Goal: Transaction & Acquisition: Purchase product/service

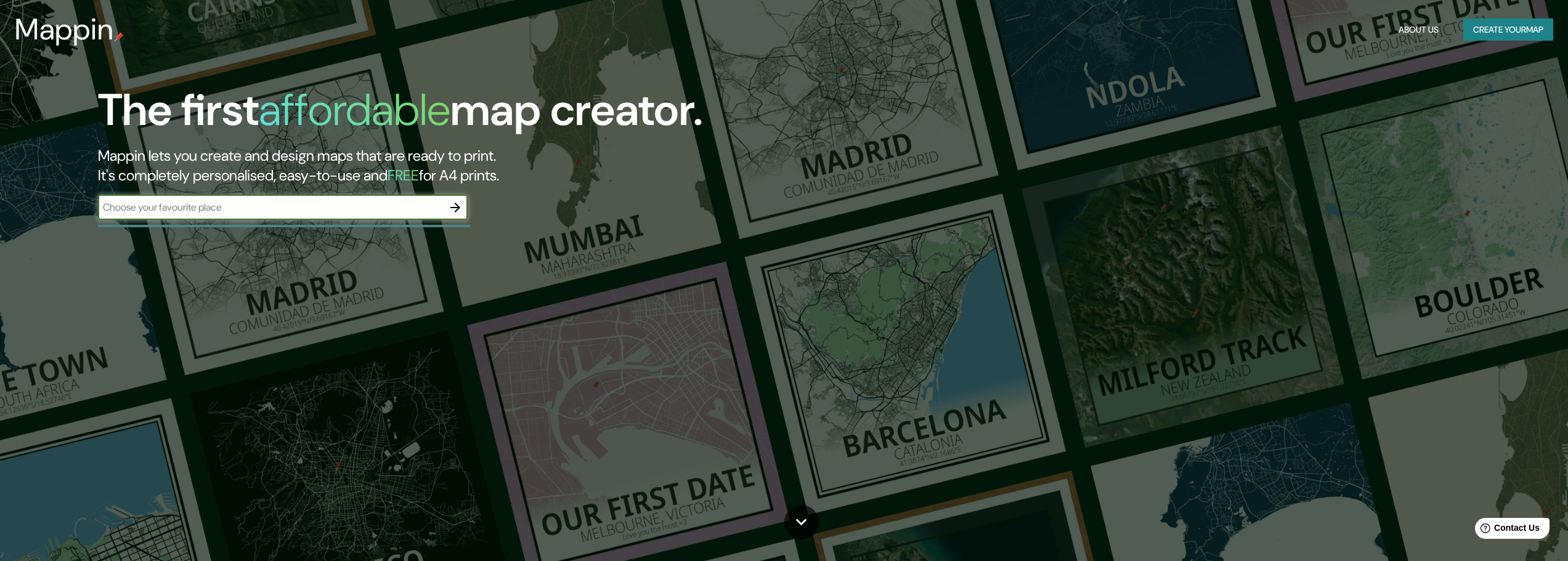
click at [305, 204] on input "text" at bounding box center [270, 208] width 345 height 14
paste input "[GEOGRAPHIC_DATA]"
type input "[GEOGRAPHIC_DATA]"
click at [461, 202] on icon "button" at bounding box center [455, 208] width 14 height 14
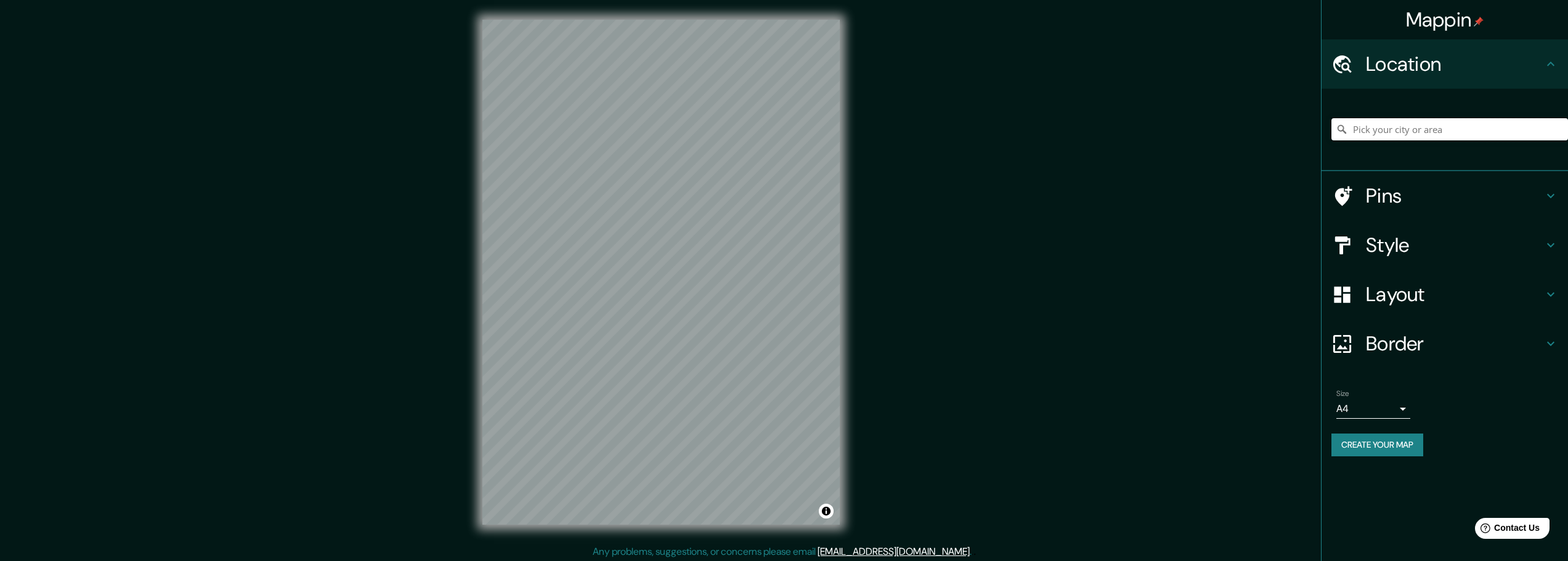
click at [1479, 132] on input "Pick your city or area" at bounding box center [1450, 129] width 237 height 23
paste input "[GEOGRAPHIC_DATA]"
click at [1419, 129] on input "Noord, [GEOGRAPHIC_DATA], [GEOGRAPHIC_DATA], [GEOGRAPHIC_DATA]" at bounding box center [1450, 129] width 237 height 23
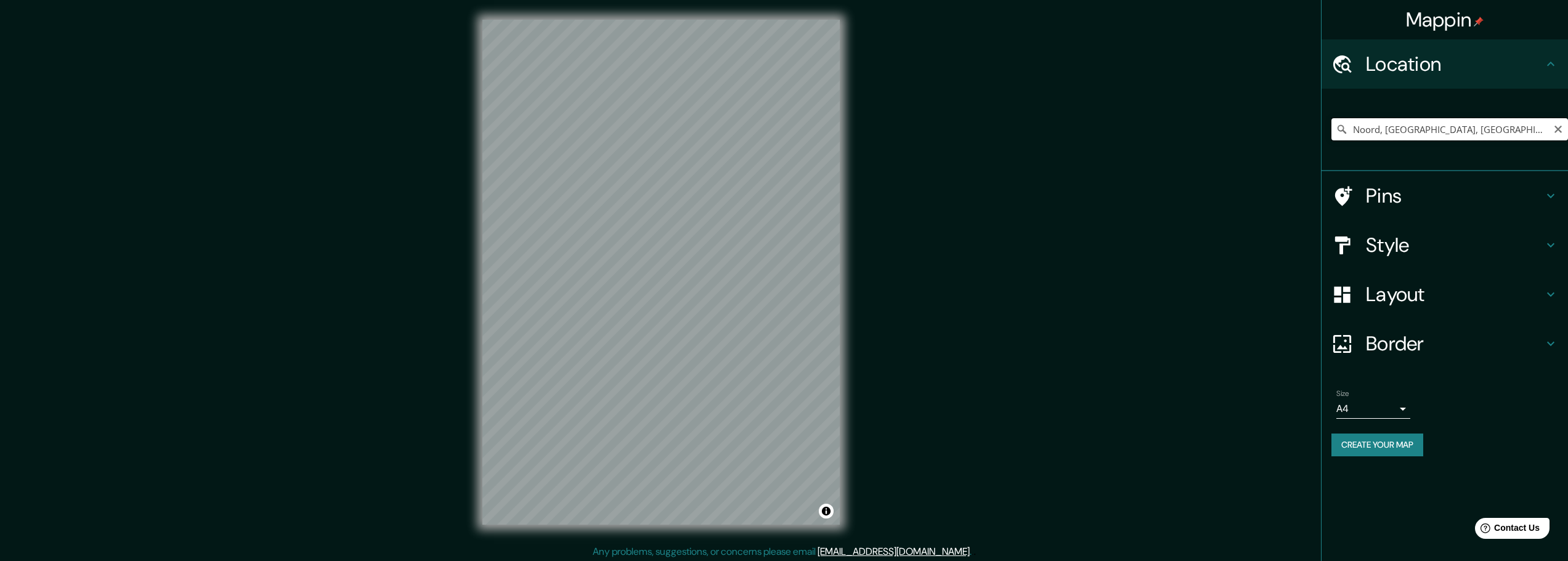
click at [1419, 129] on input "Noord, [GEOGRAPHIC_DATA], [GEOGRAPHIC_DATA], [GEOGRAPHIC_DATA]" at bounding box center [1450, 129] width 237 height 23
paste input "[GEOGRAPHIC_DATA]"
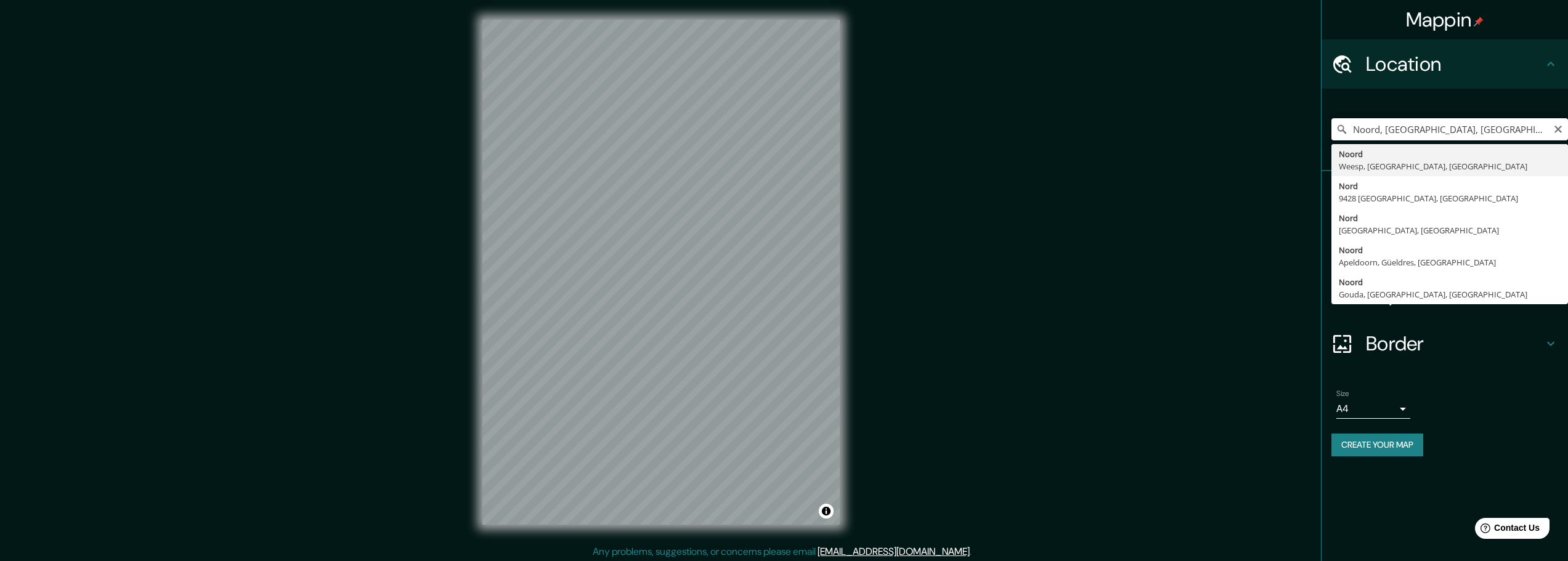
click at [1371, 131] on input "Noord, [GEOGRAPHIC_DATA], [GEOGRAPHIC_DATA], [GEOGRAPHIC_DATA]" at bounding box center [1450, 129] width 237 height 23
paste input "[STREET_ADDRESS]"
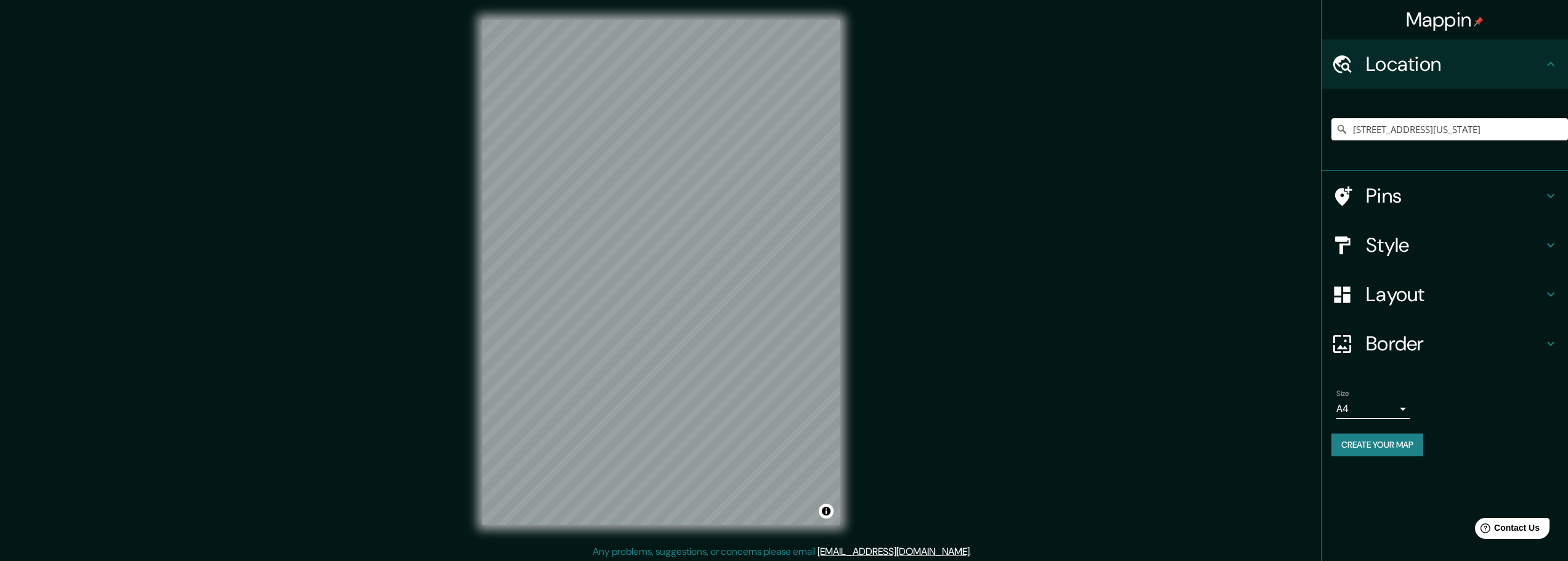
type input "[STREET_ADDRESS][US_STATE]"
click at [1431, 237] on h4 "Style" at bounding box center [1454, 245] width 177 height 24
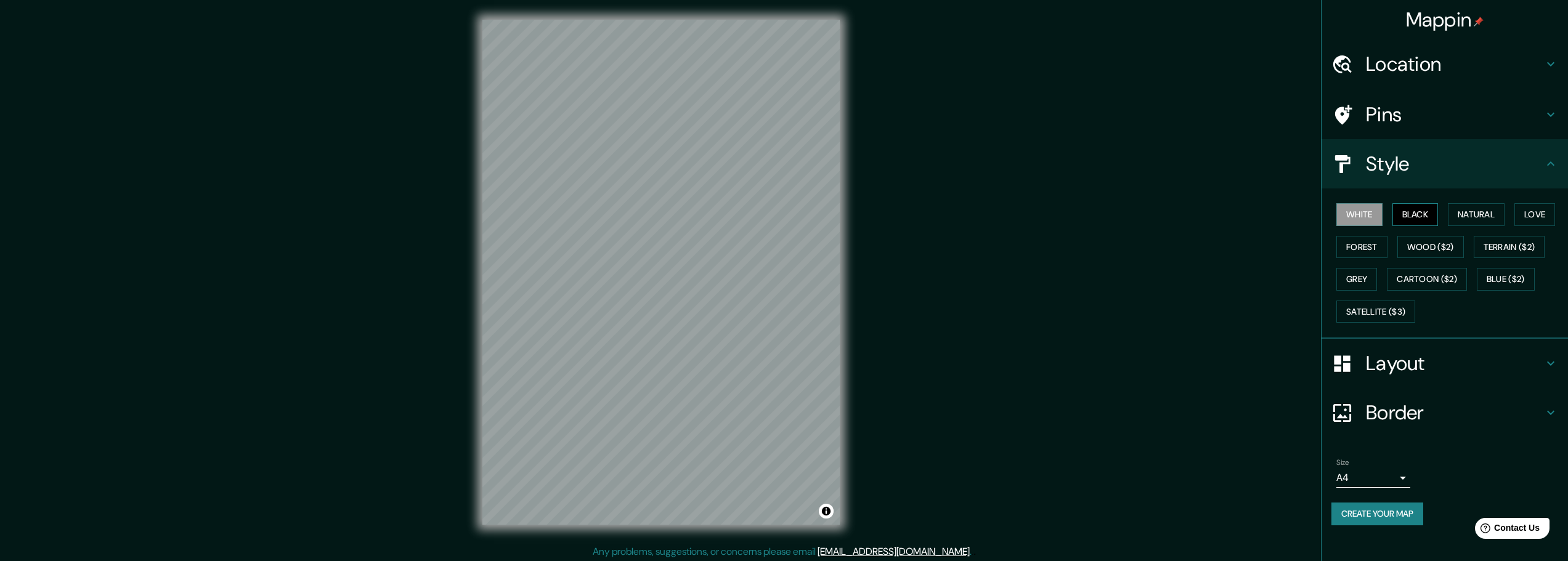
click at [1419, 213] on button "Black" at bounding box center [1414, 214] width 46 height 23
click at [1465, 220] on button "Natural" at bounding box center [1476, 214] width 57 height 23
click at [1504, 215] on button "Natural" at bounding box center [1476, 214] width 57 height 23
click at [1526, 216] on button "Love" at bounding box center [1534, 214] width 41 height 23
click at [1384, 247] on button "Forest" at bounding box center [1361, 247] width 52 height 23
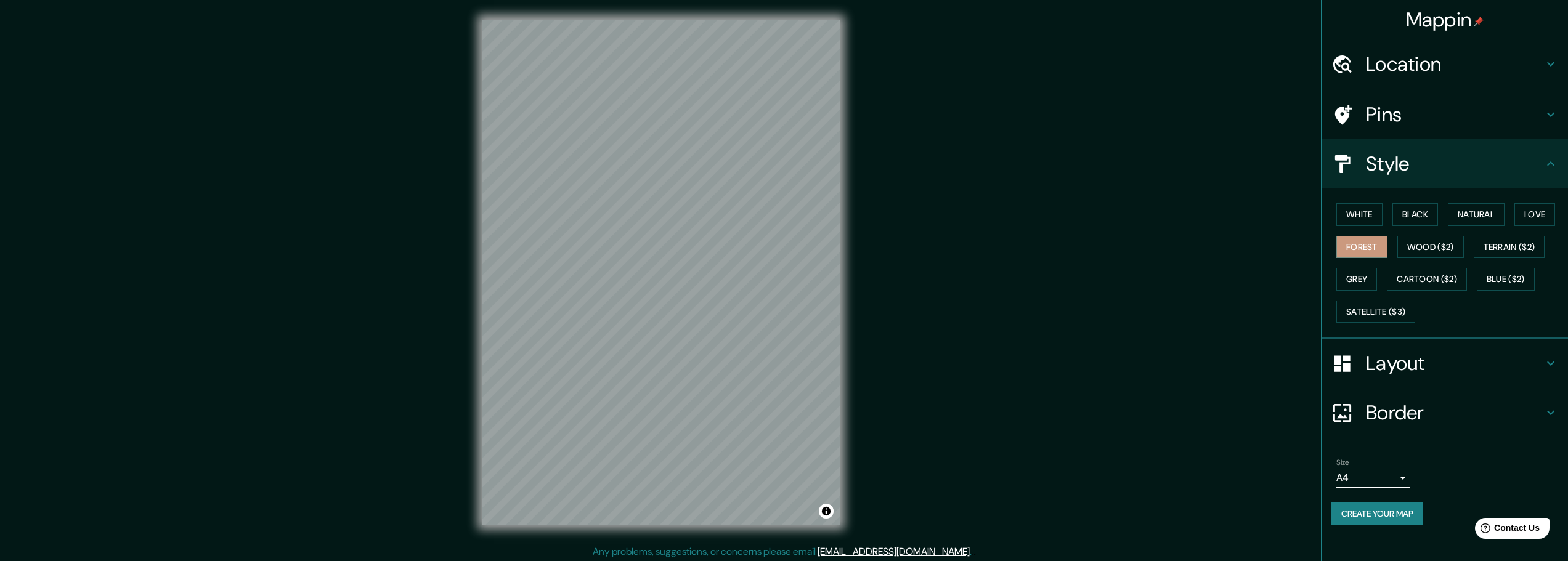
click at [1394, 255] on div "White Black Natural Love Forest Wood ($2) Terrain ($2) Grey Cartoon ($2) Blue (…" at bounding box center [1450, 262] width 237 height 129
click at [1434, 255] on button "Wood ($2)" at bounding box center [1431, 247] width 67 height 23
click at [1527, 252] on button "Terrain ($2)" at bounding box center [1508, 247] width 71 height 23
click at [1362, 275] on button "Grey" at bounding box center [1356, 278] width 41 height 23
click at [1418, 279] on button "Cartoon ($2)" at bounding box center [1426, 278] width 80 height 23
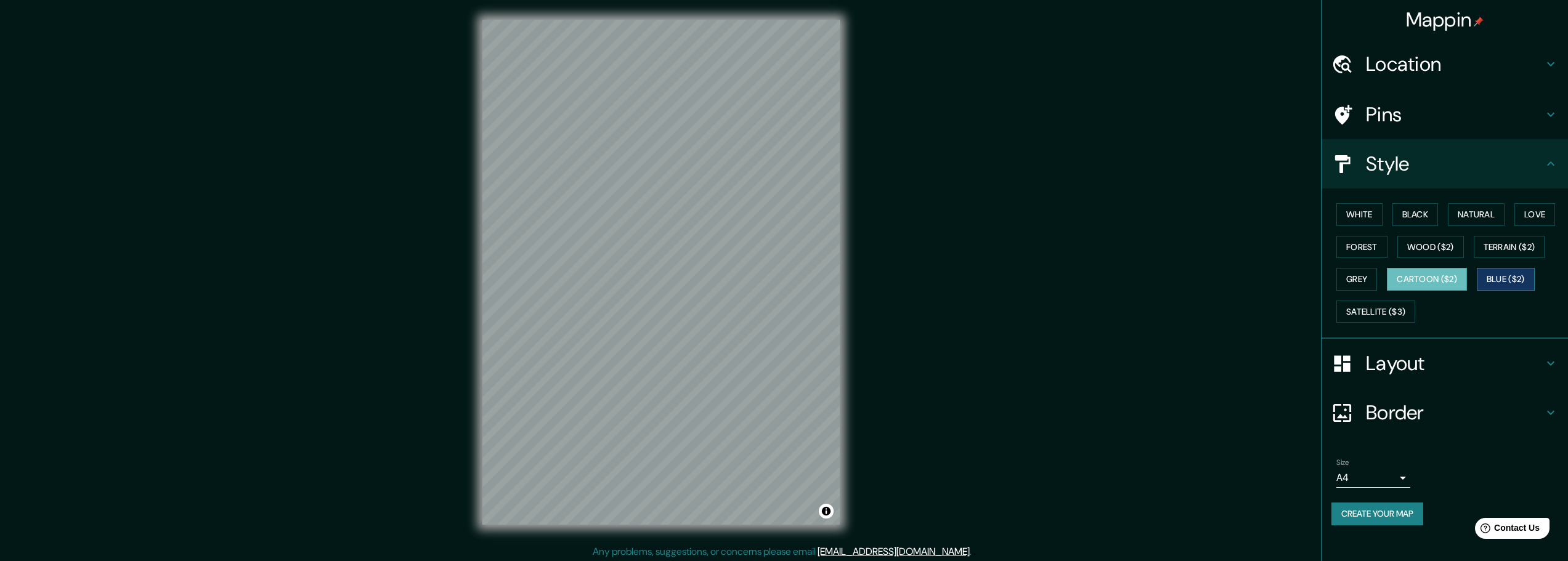
click at [1524, 272] on button "Blue ($2)" at bounding box center [1506, 278] width 58 height 23
click at [1449, 250] on button "Wood ($2)" at bounding box center [1431, 247] width 67 height 23
click at [1473, 211] on button "Natural" at bounding box center [1476, 214] width 57 height 23
click at [1439, 208] on button "Black" at bounding box center [1414, 214] width 46 height 23
click at [1488, 209] on button "Natural" at bounding box center [1476, 214] width 57 height 23
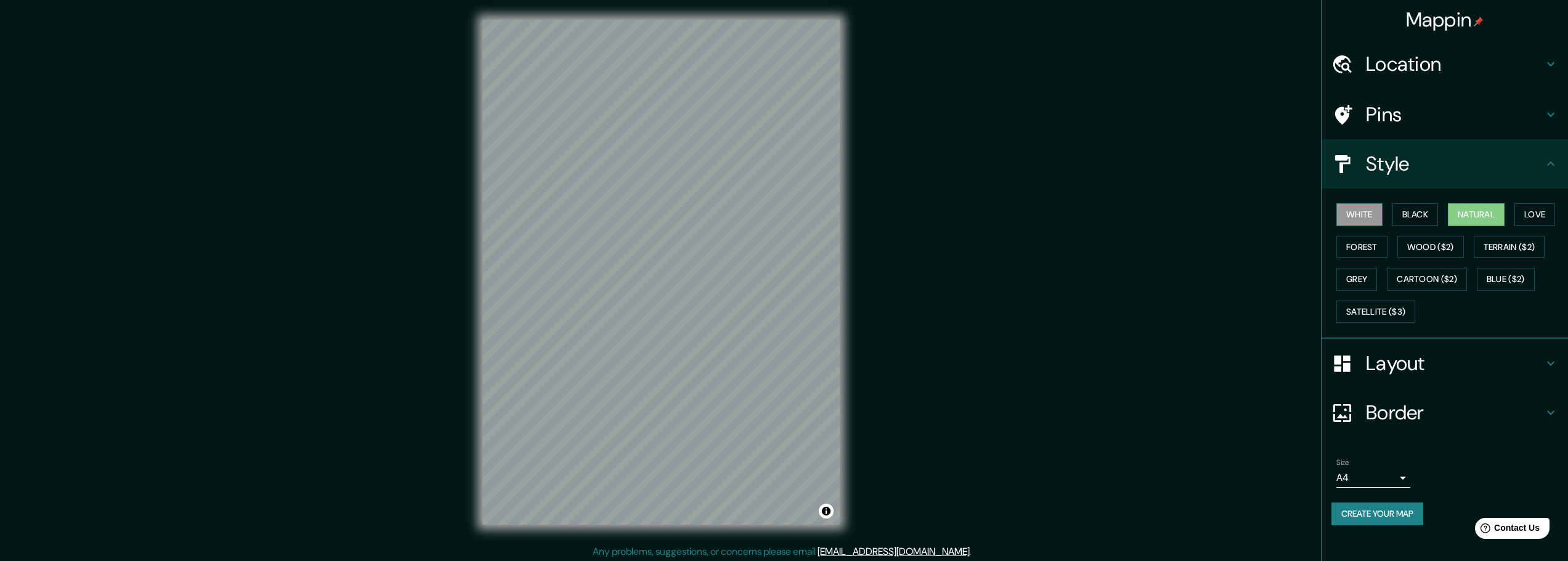
click at [1369, 211] on button "White" at bounding box center [1358, 214] width 46 height 23
click at [1394, 210] on button "Black" at bounding box center [1414, 214] width 46 height 23
click at [1519, 210] on button "Love" at bounding box center [1534, 214] width 41 height 23
click at [1371, 250] on button "Forest" at bounding box center [1361, 247] width 52 height 23
click at [1439, 248] on button "Wood ($2)" at bounding box center [1431, 247] width 67 height 23
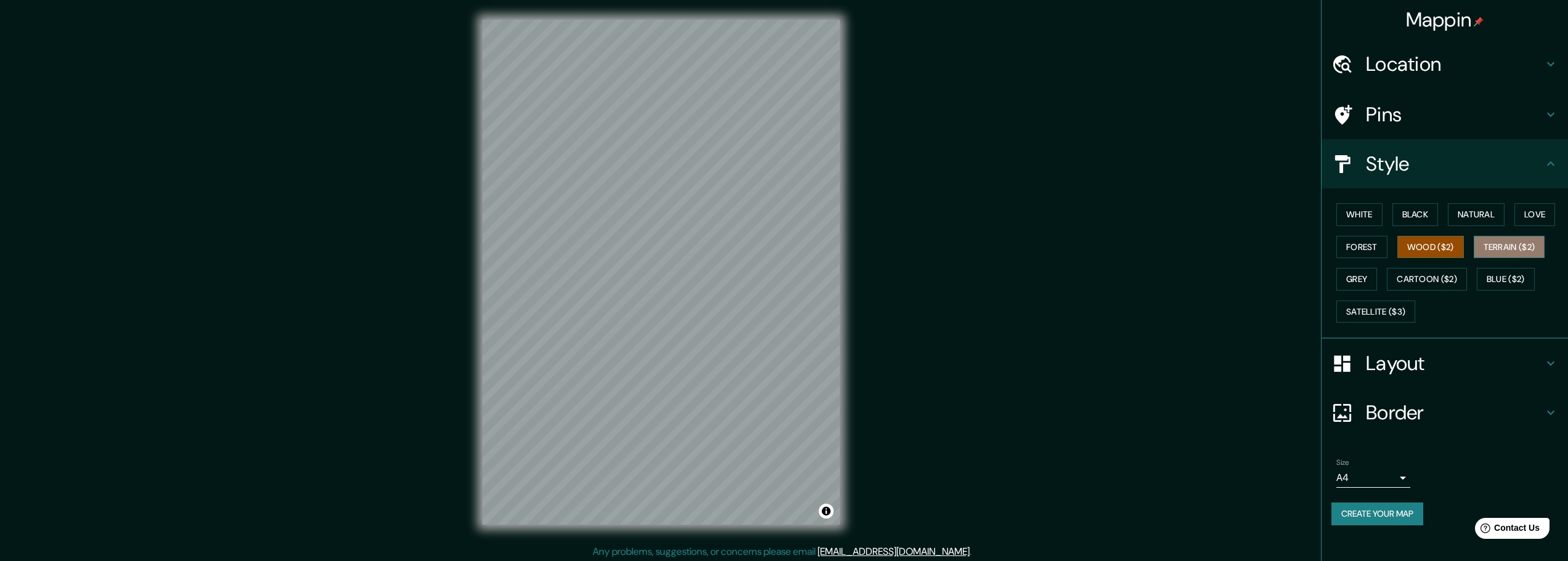
click at [1498, 248] on button "Terrain ($2)" at bounding box center [1508, 247] width 71 height 23
click at [1359, 273] on button "Grey" at bounding box center [1356, 278] width 41 height 23
click at [1414, 277] on button "Cartoon ($2)" at bounding box center [1426, 278] width 80 height 23
click at [1492, 289] on button "Blue ($2)" at bounding box center [1506, 278] width 58 height 23
click at [1376, 318] on button "Satellite ($3)" at bounding box center [1375, 312] width 79 height 23
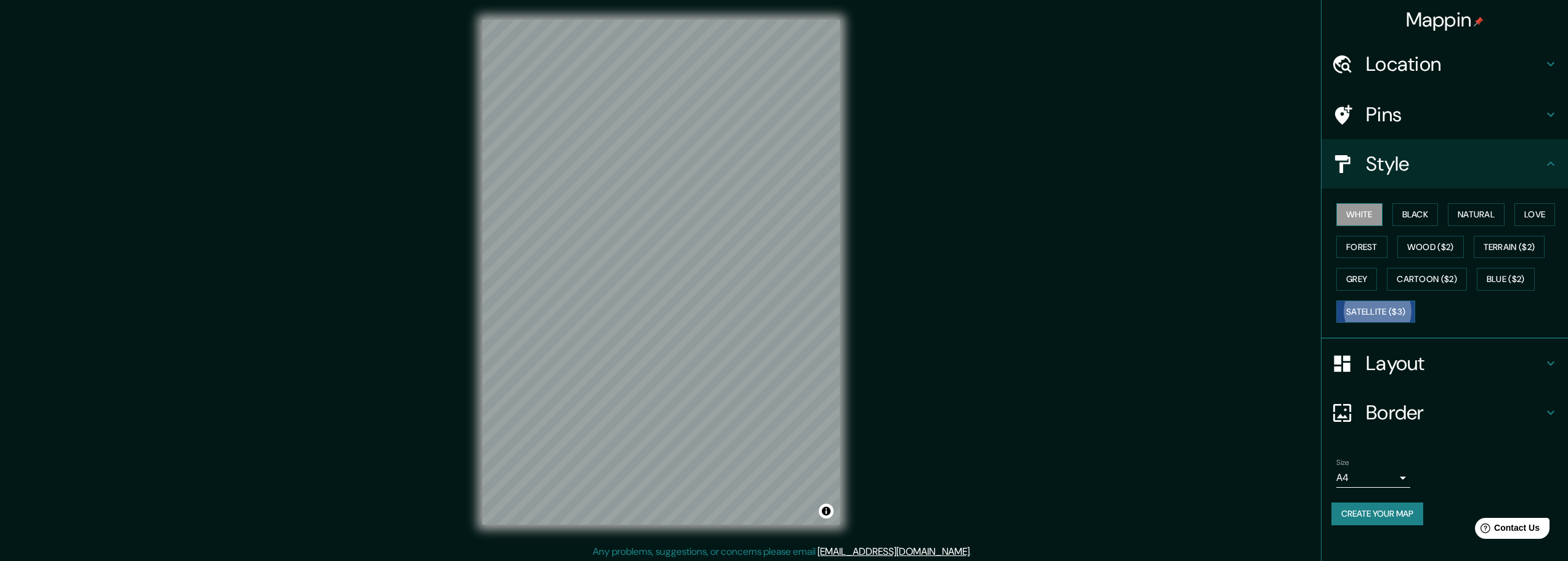
click at [1363, 209] on button "White" at bounding box center [1358, 214] width 46 height 23
click at [1421, 256] on button "Wood ($2)" at bounding box center [1431, 247] width 67 height 23
click at [1425, 212] on button "Black" at bounding box center [1414, 214] width 46 height 23
click at [1477, 214] on button "Natural" at bounding box center [1476, 214] width 57 height 23
click at [1414, 273] on button "Cartoon ($2)" at bounding box center [1426, 278] width 80 height 23
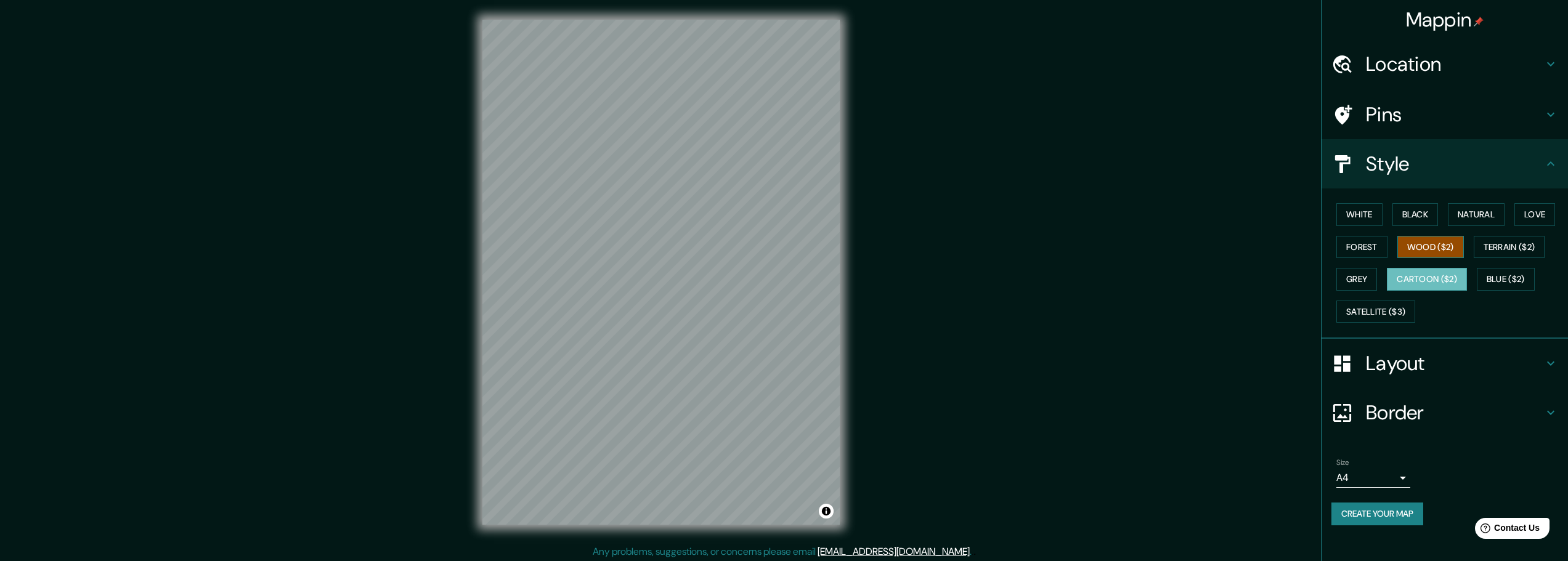
click at [1422, 250] on button "Wood ($2)" at bounding box center [1431, 247] width 67 height 23
click at [1488, 254] on button "Terrain ($2)" at bounding box center [1508, 247] width 71 height 23
